Goal: Information Seeking & Learning: Learn about a topic

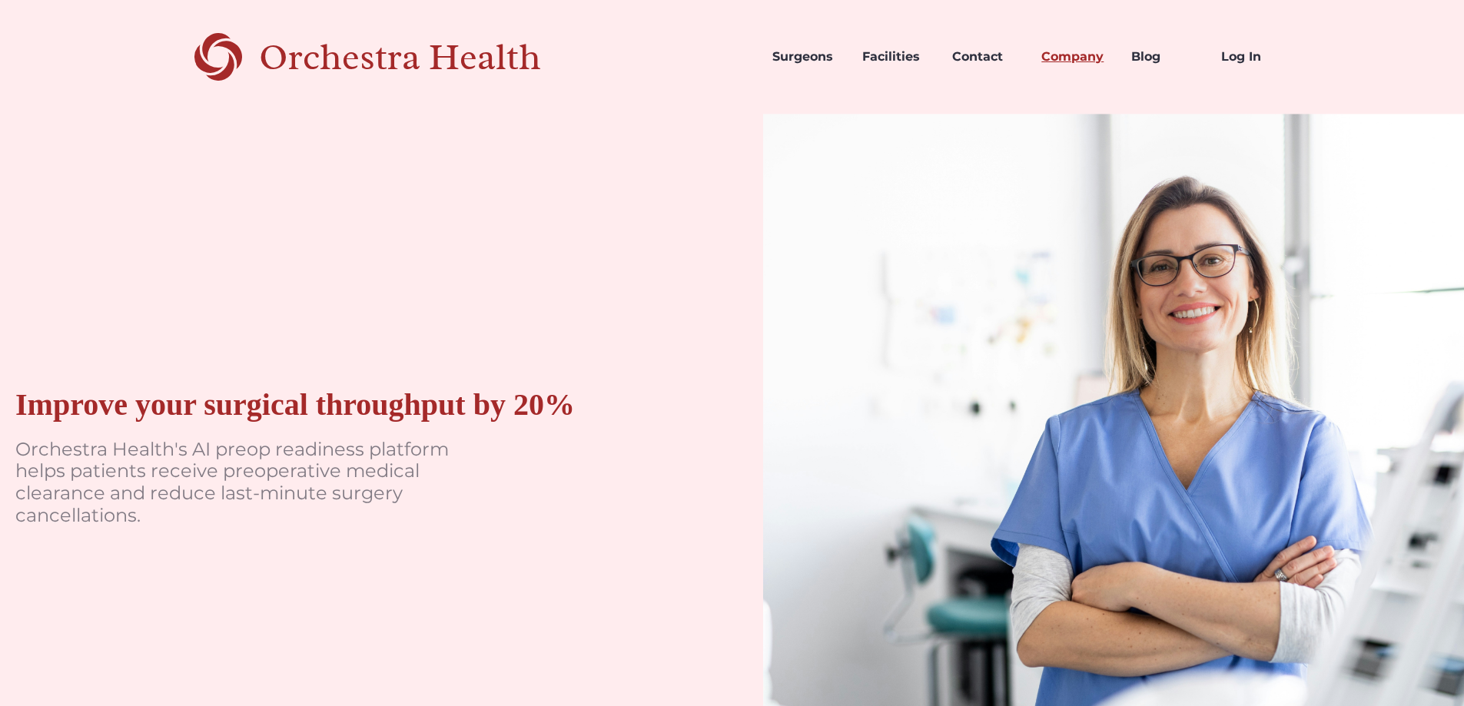
click at [1085, 61] on link "Company" at bounding box center [1074, 57] width 90 height 52
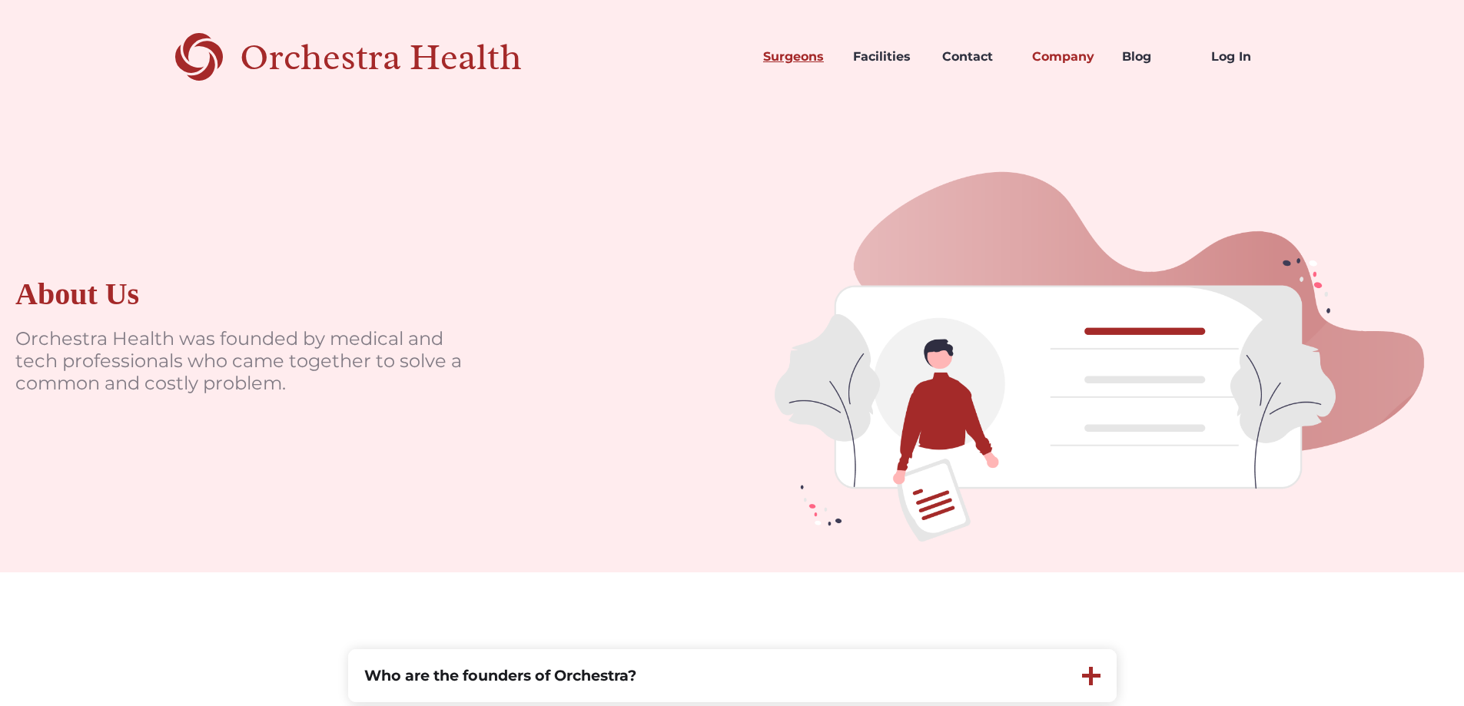
click at [784, 49] on link "Surgeons" at bounding box center [796, 57] width 90 height 52
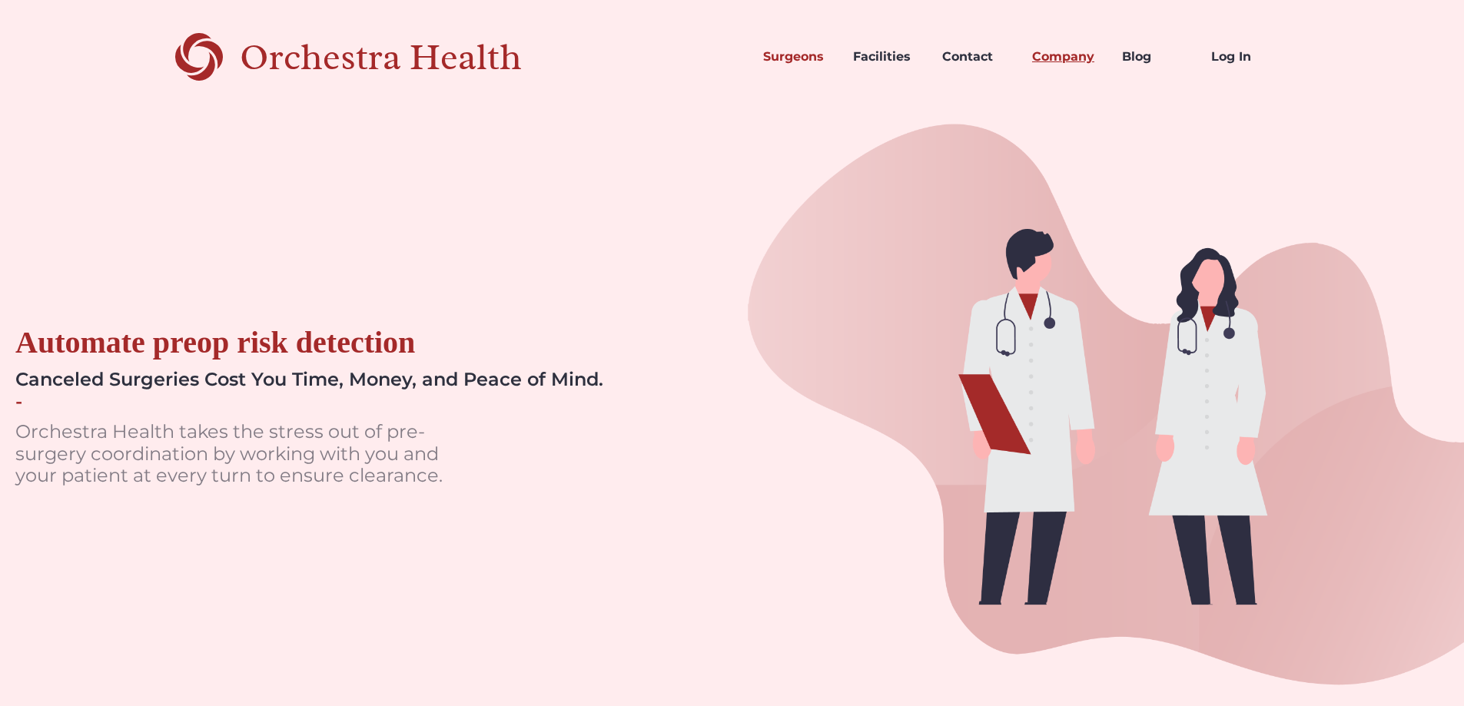
click at [1063, 57] on link "Company" at bounding box center [1065, 57] width 90 height 52
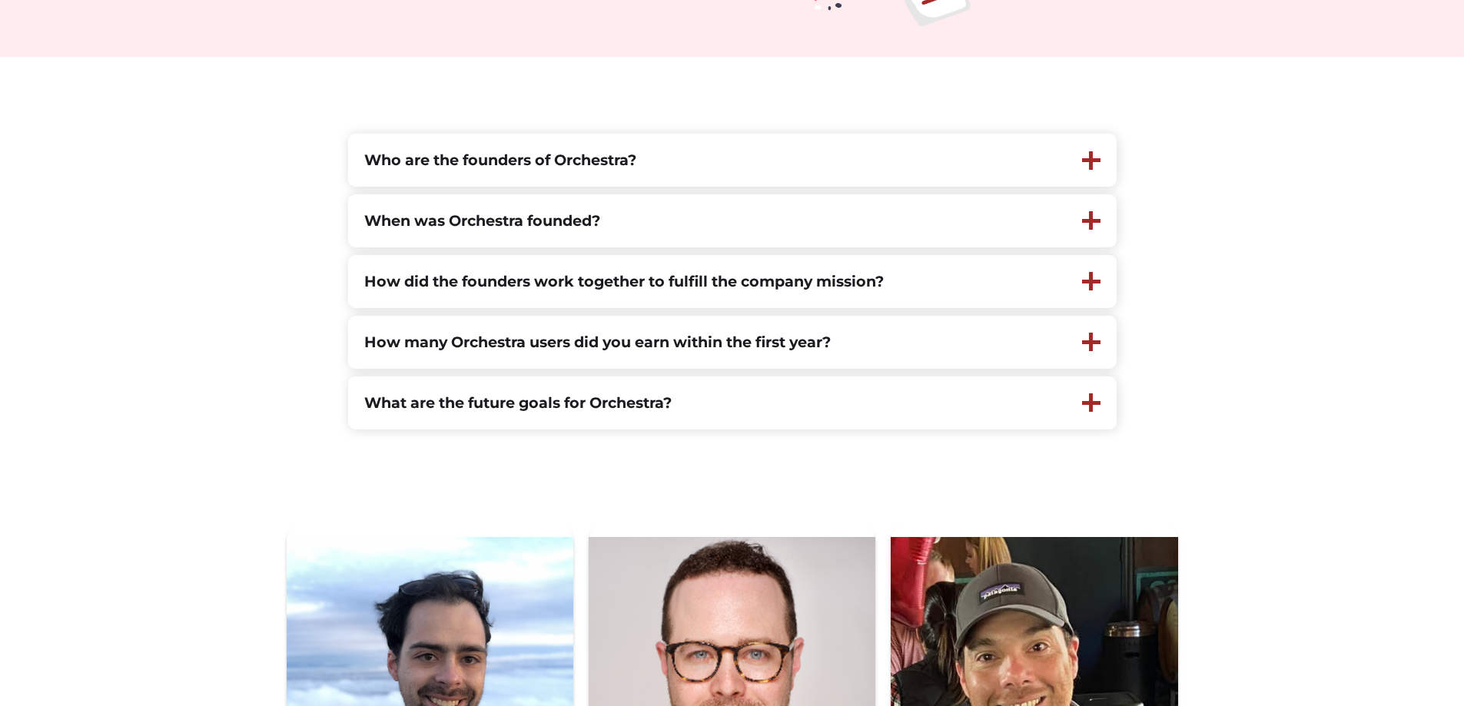
scroll to position [538, 0]
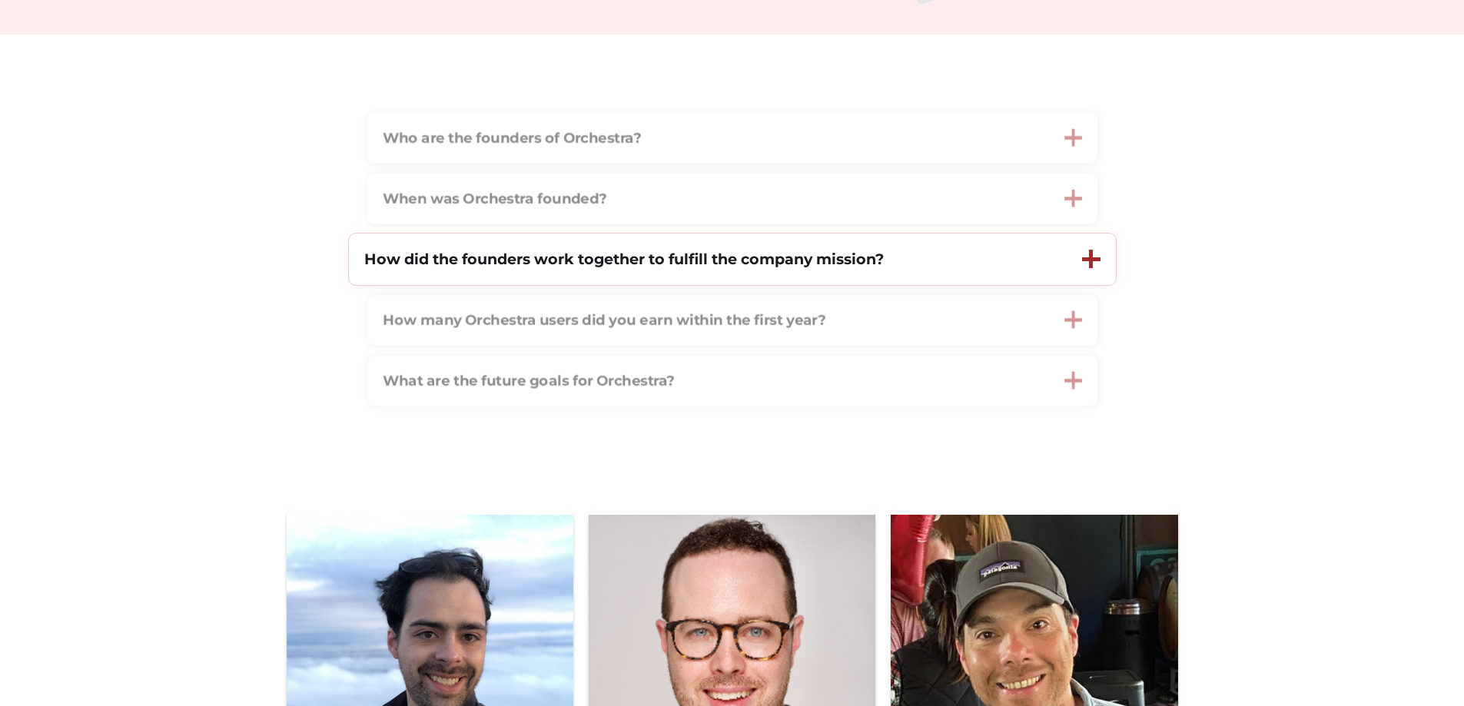
click at [655, 277] on div "How did the founders work together to fulfill the company mission?" at bounding box center [708, 259] width 718 height 51
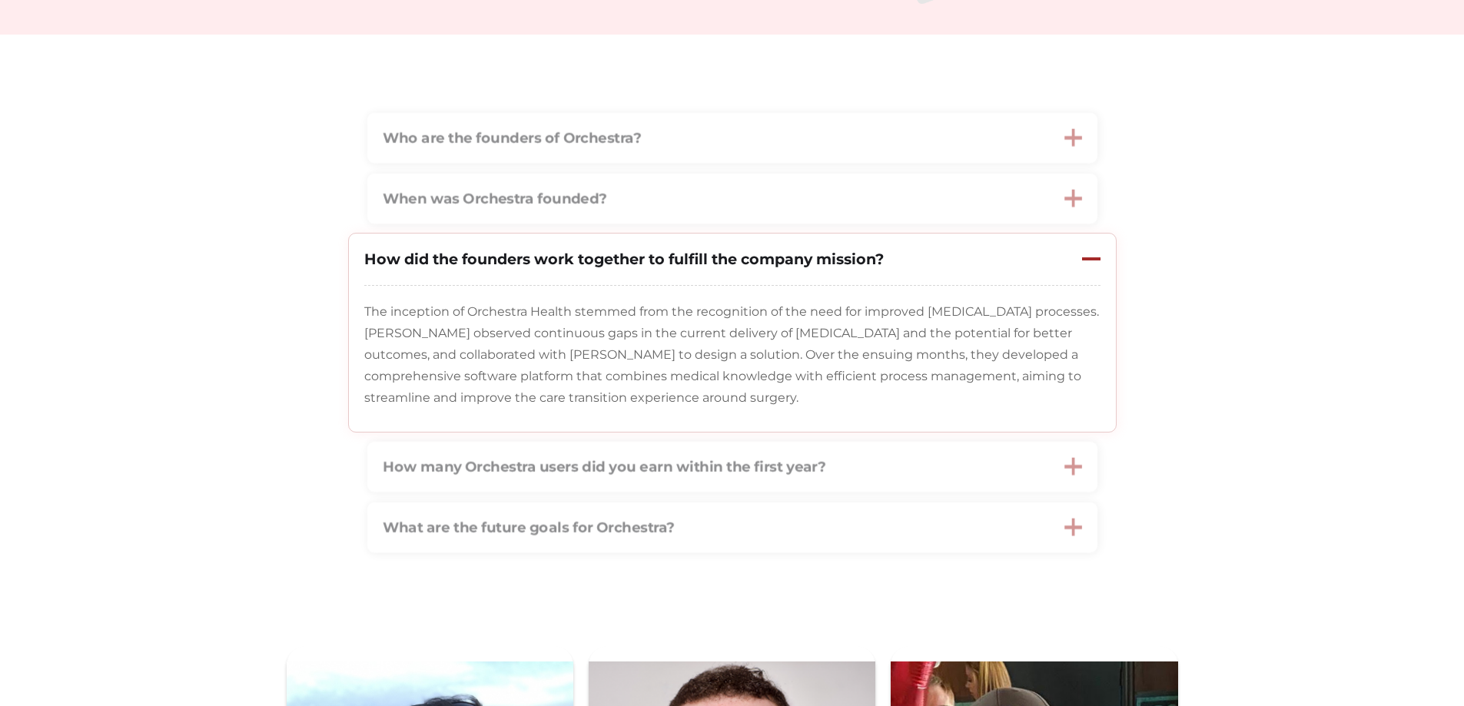
click at [538, 270] on div "How did the founders work together to fulfill the company mission?" at bounding box center [623, 259] width 519 height 21
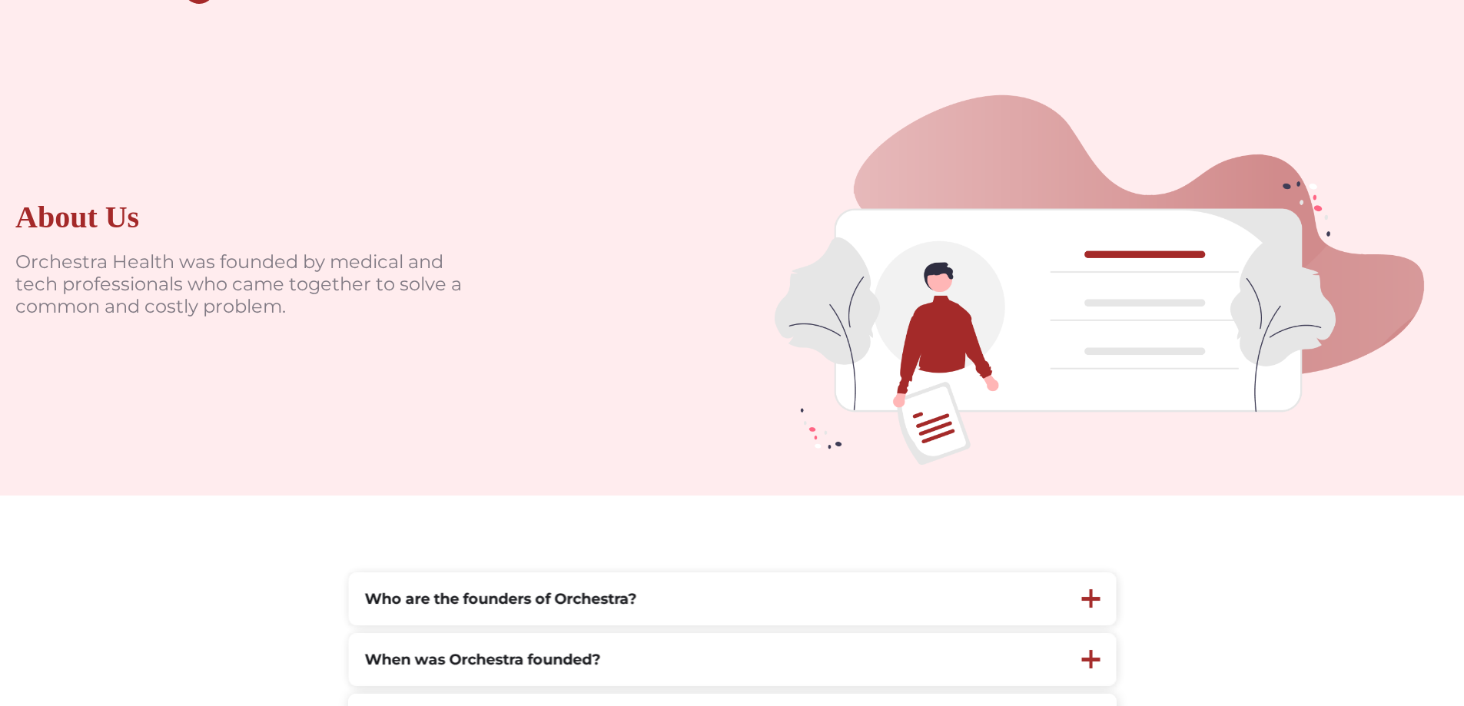
scroll to position [0, 0]
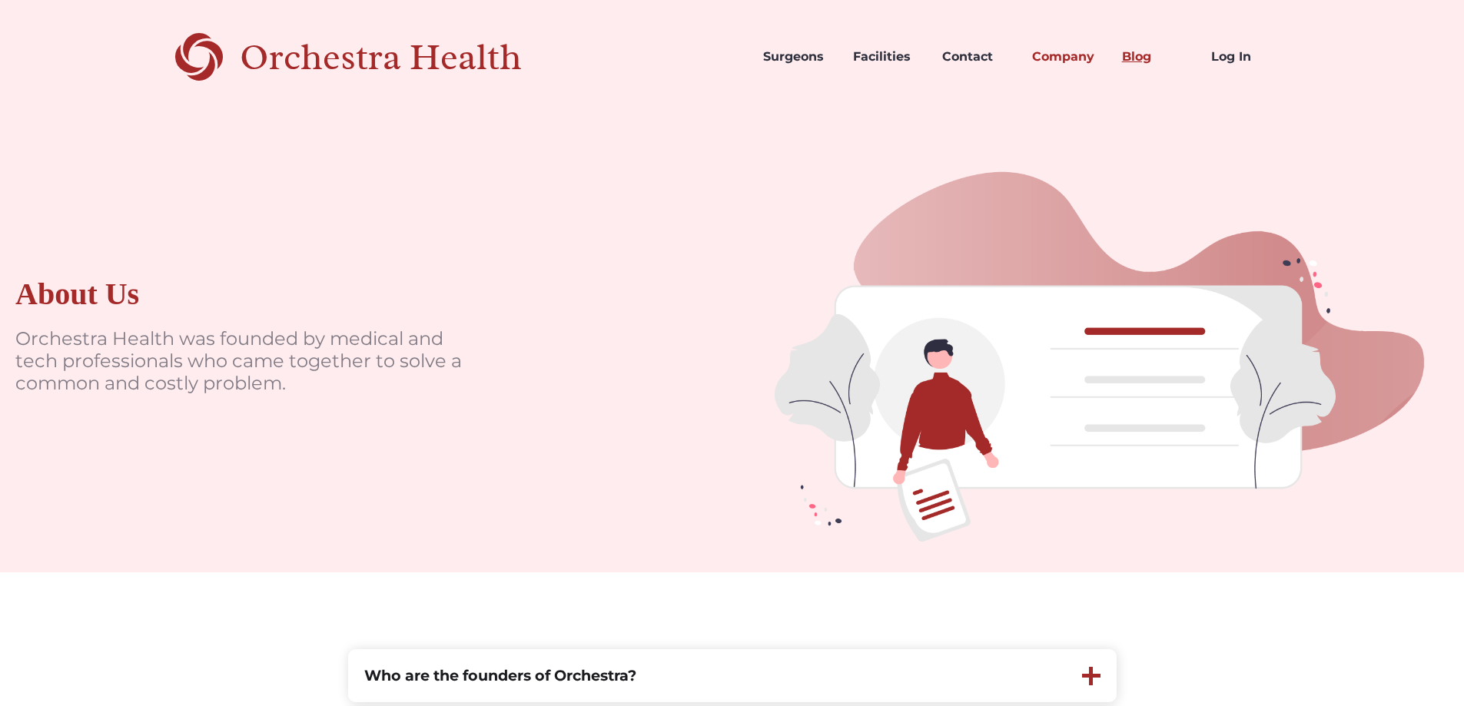
click at [1139, 62] on link "Blog" at bounding box center [1154, 57] width 90 height 52
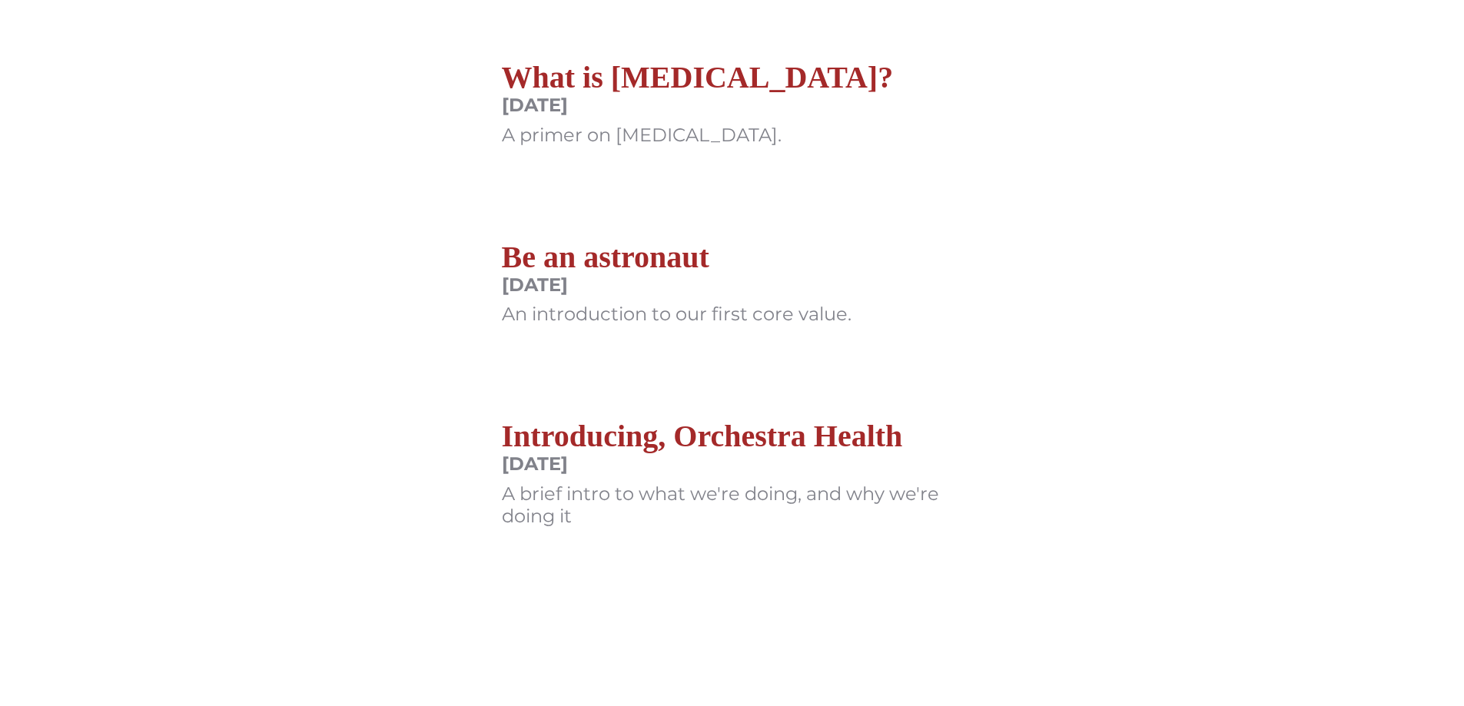
scroll to position [692, 0]
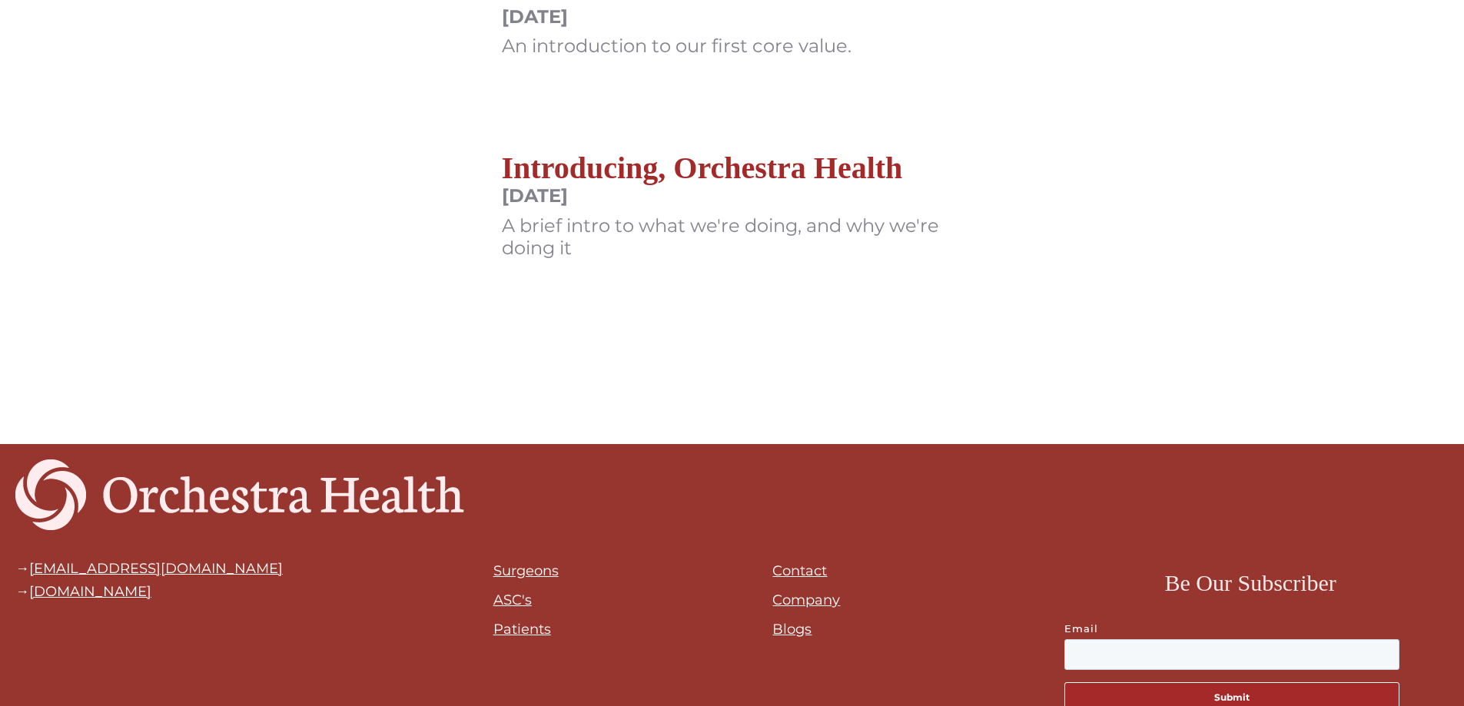
click at [682, 155] on h2 "Introducing, Orchestra Health" at bounding box center [732, 168] width 461 height 37
click at [697, 170] on h2 "Introducing, Orchestra Health" at bounding box center [732, 168] width 461 height 37
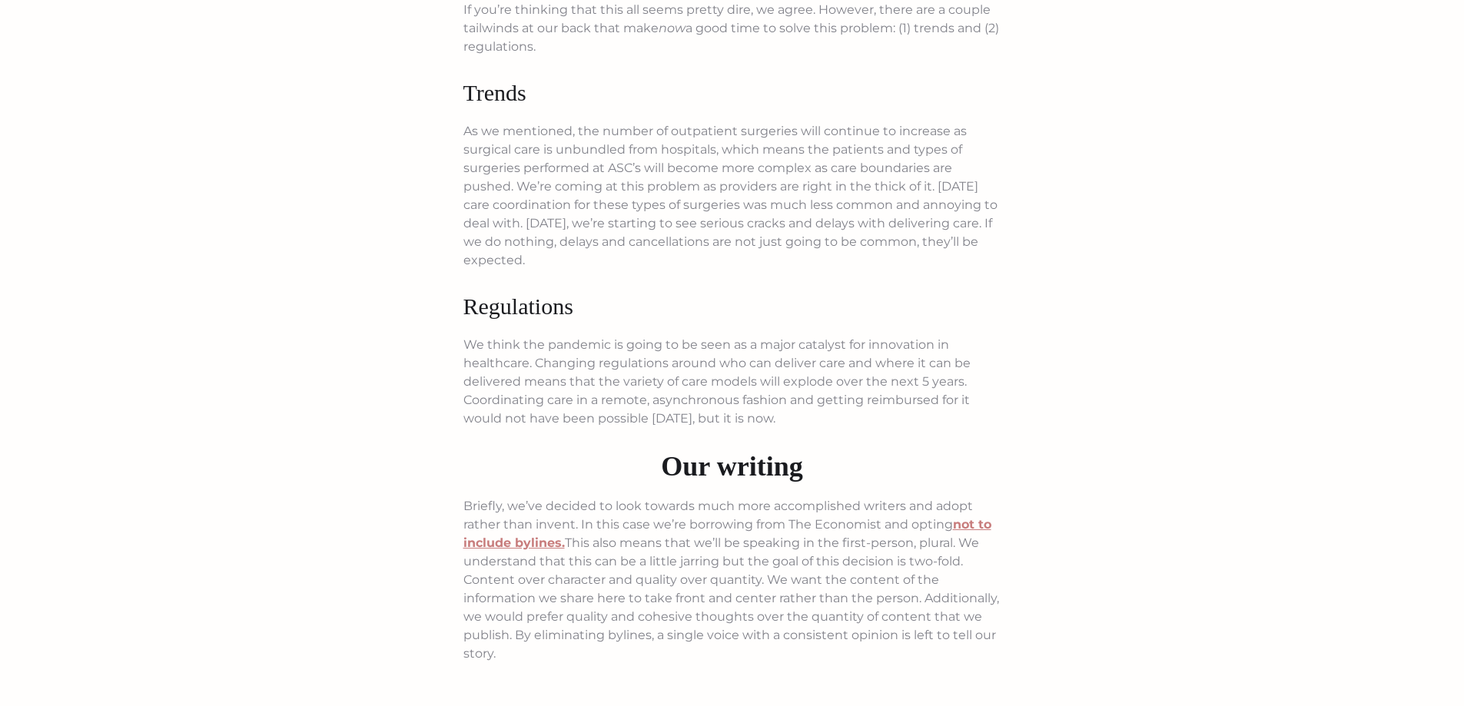
scroll to position [2599, 0]
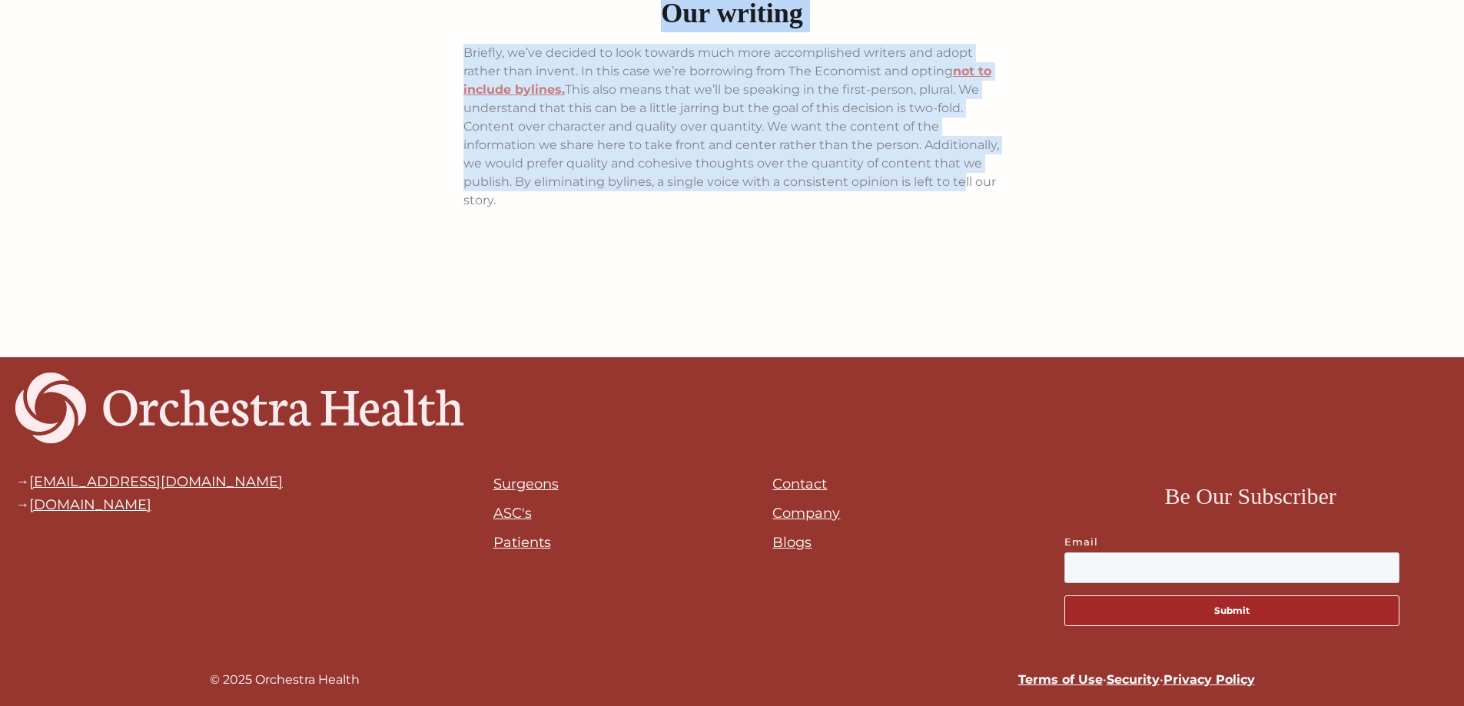
drag, startPoint x: 462, startPoint y: 194, endPoint x: 960, endPoint y: 191, distance: 497.9
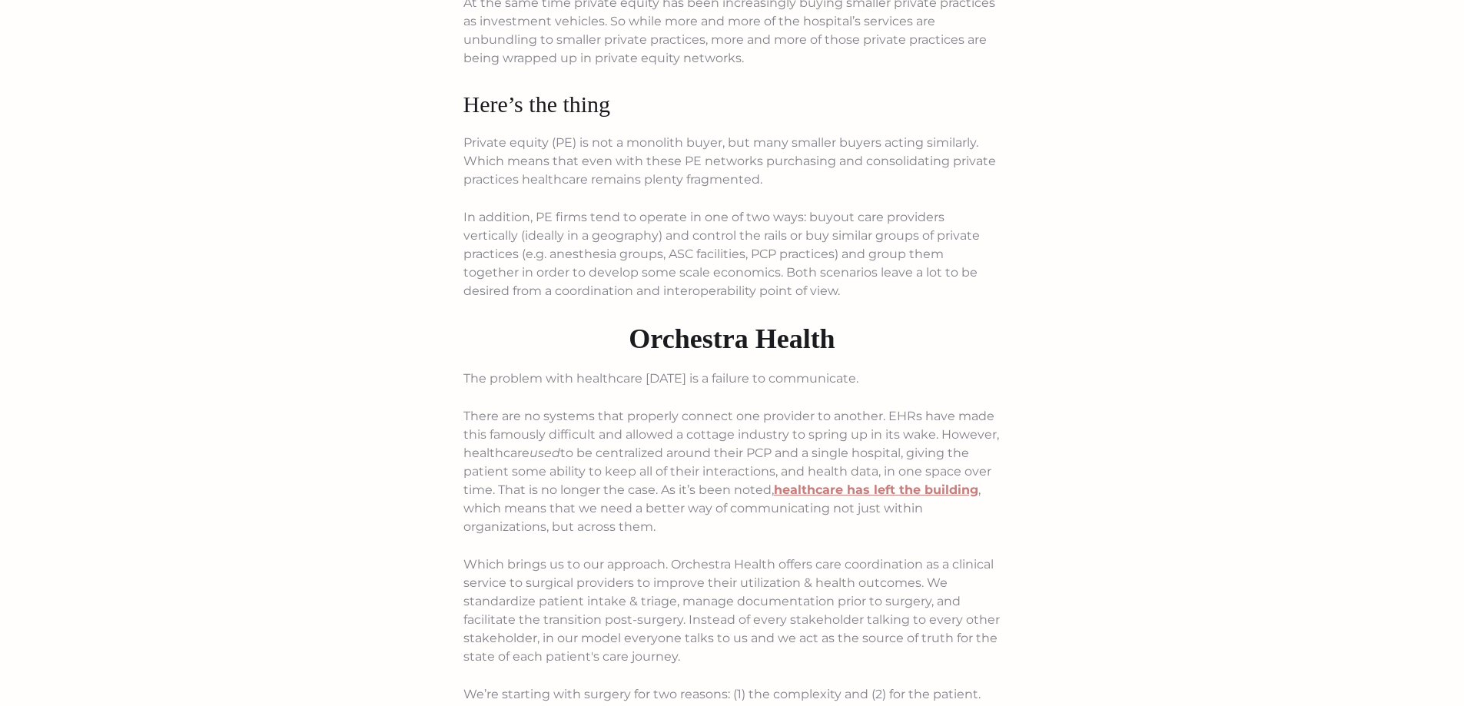
scroll to position [0, 0]
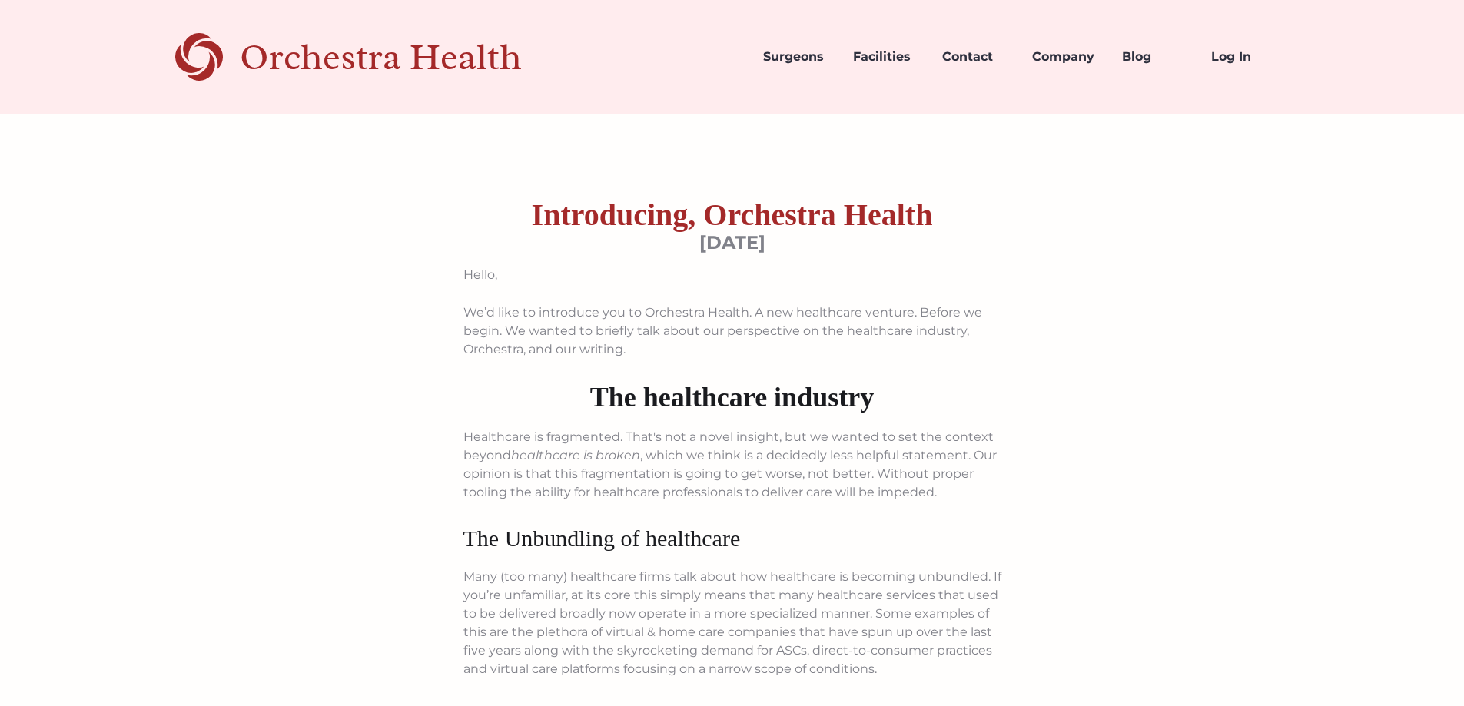
drag, startPoint x: 590, startPoint y: 201, endPoint x: 439, endPoint y: 276, distance: 168.4
copy div "Lorem, Ip’d sita co adipiscin eli se Doeiusmod Tempor. I utl etdolorema aliquae…"
click at [318, 63] on div "Orchestra Health" at bounding box center [408, 57] width 336 height 32
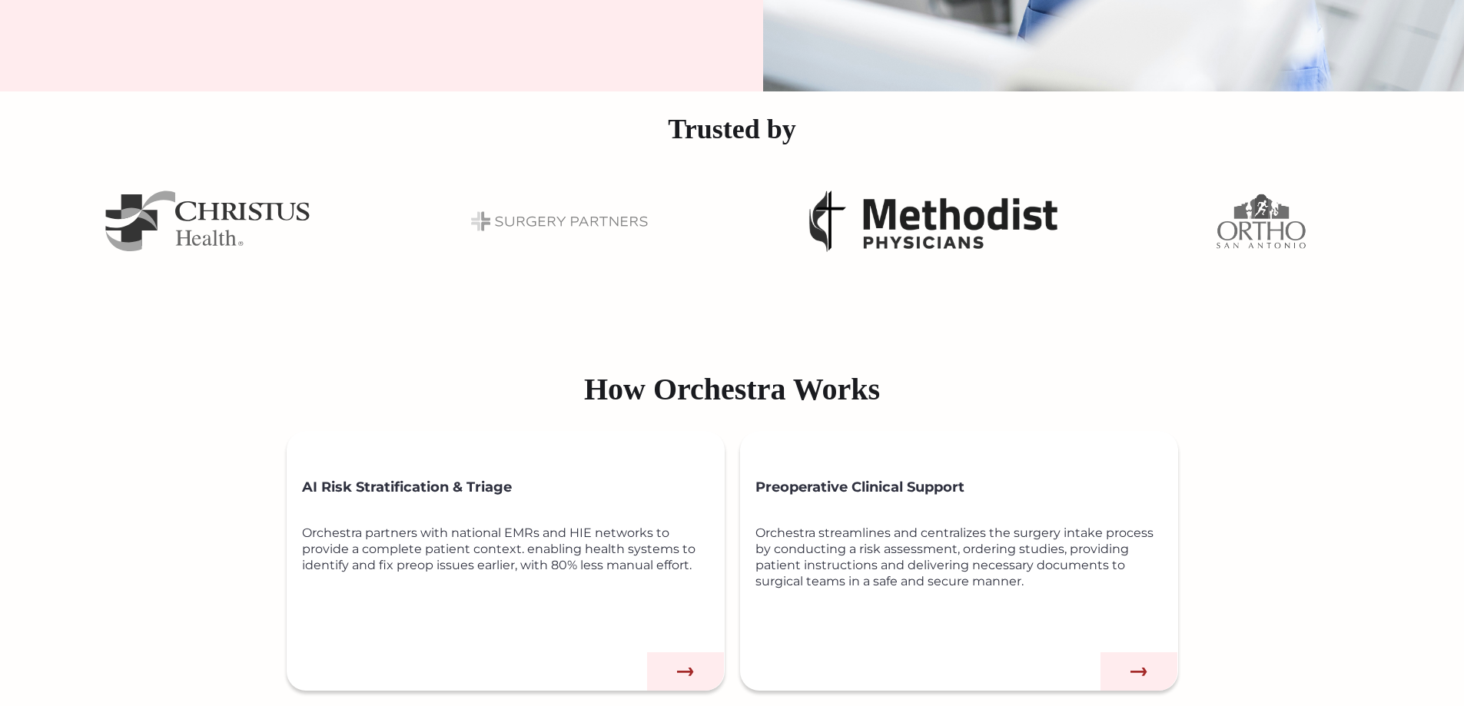
scroll to position [768, 0]
